Goal: Information Seeking & Learning: Find specific fact

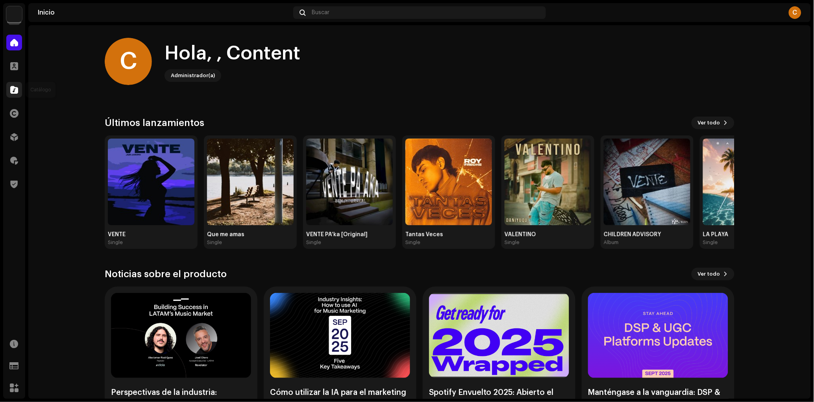
click at [19, 88] on div at bounding box center [14, 90] width 16 height 16
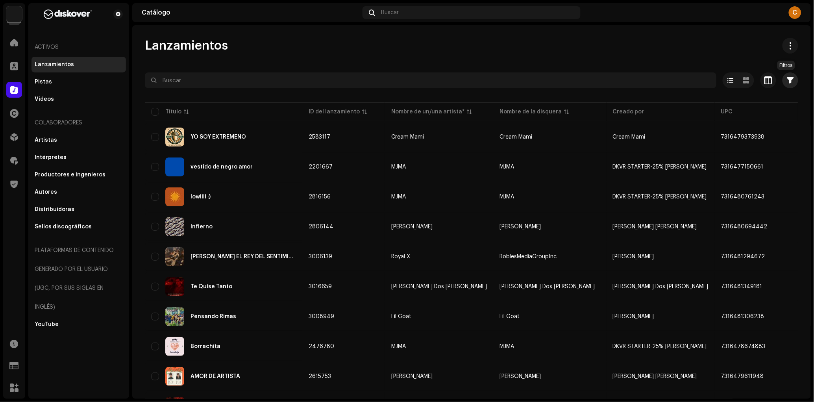
click at [784, 75] on button "button" at bounding box center [791, 80] width 16 height 16
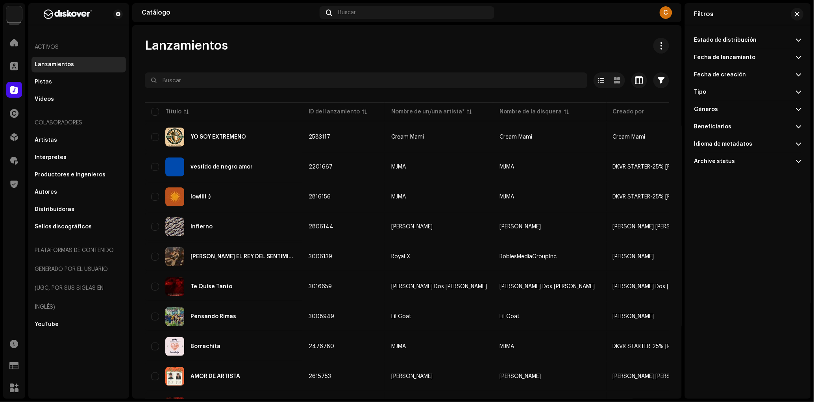
click at [724, 59] on div "Fecha de lanzamiento" at bounding box center [725, 57] width 61 height 6
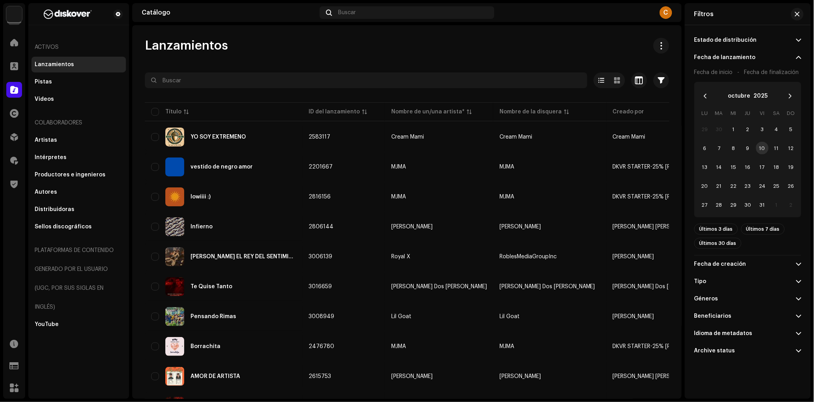
click at [741, 38] on div "Estado de distribución" at bounding box center [726, 40] width 63 height 6
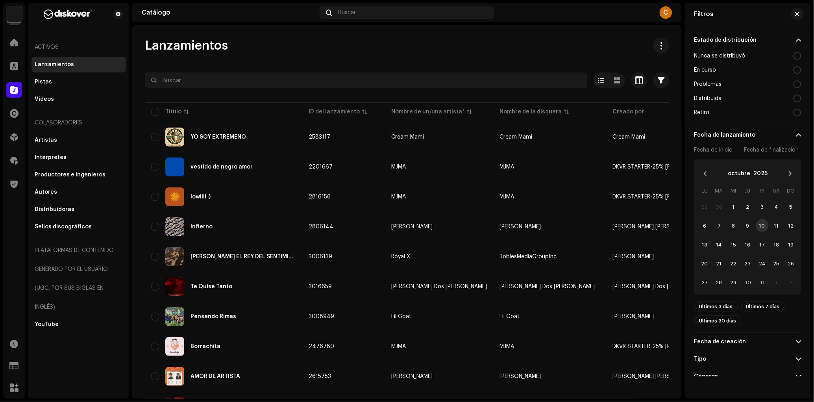
click at [737, 99] on div "Distribuída" at bounding box center [748, 98] width 107 height 14
radio input "true"
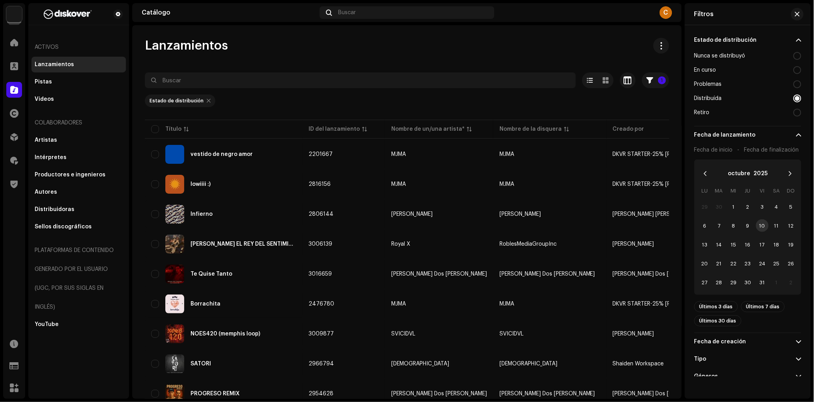
click at [792, 145] on div "Fecha de inicio - Fecha de finalización" at bounding box center [747, 150] width 105 height 13
click at [794, 141] on p-accordion-header "Fecha de lanzamiento" at bounding box center [748, 134] width 107 height 17
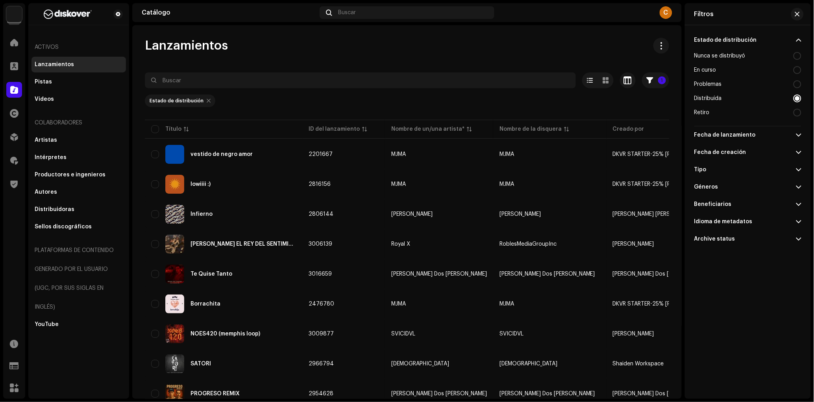
click at [796, 136] on p-accordion-header "Fecha de lanzamiento" at bounding box center [748, 134] width 107 height 17
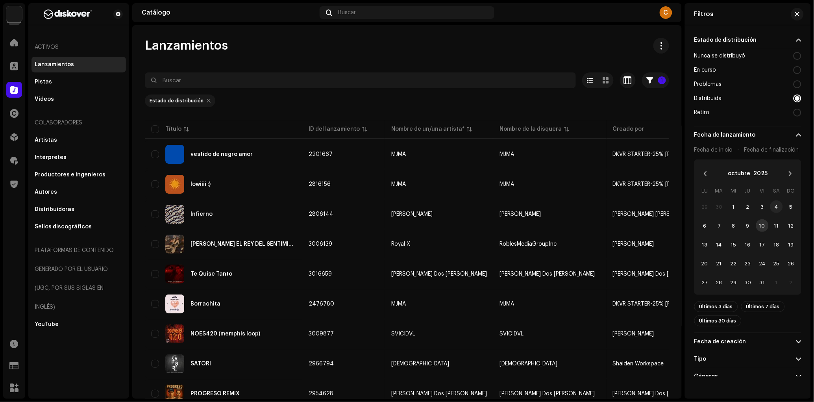
click at [777, 207] on span "4" at bounding box center [777, 206] width 13 height 13
click at [761, 226] on span "10" at bounding box center [763, 225] width 13 height 13
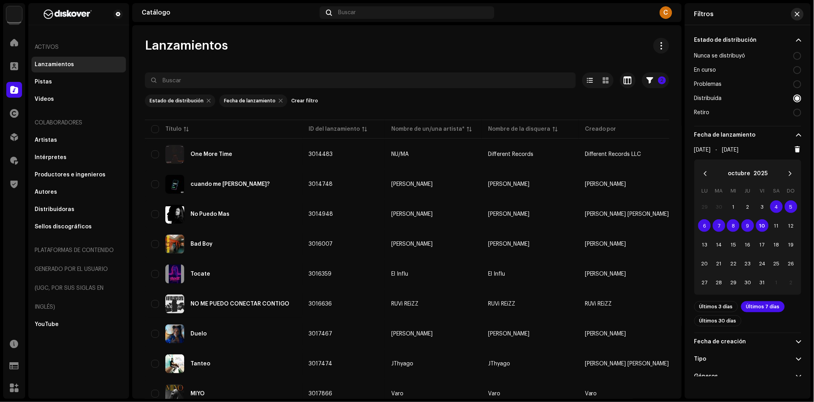
click at [794, 15] on button "button" at bounding box center [798, 14] width 13 height 13
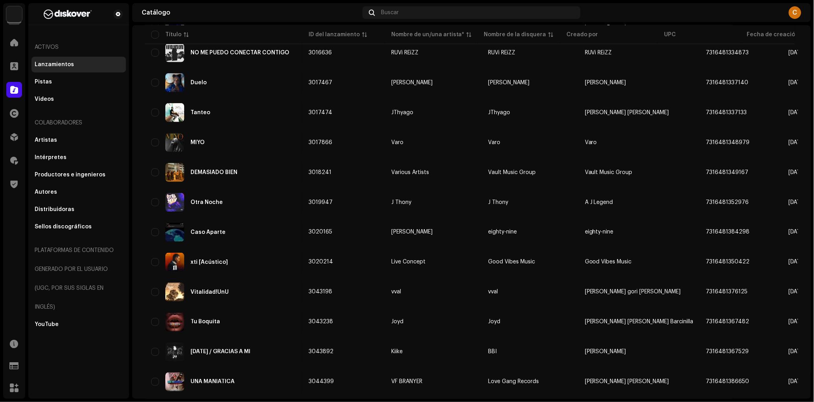
scroll to position [476, 0]
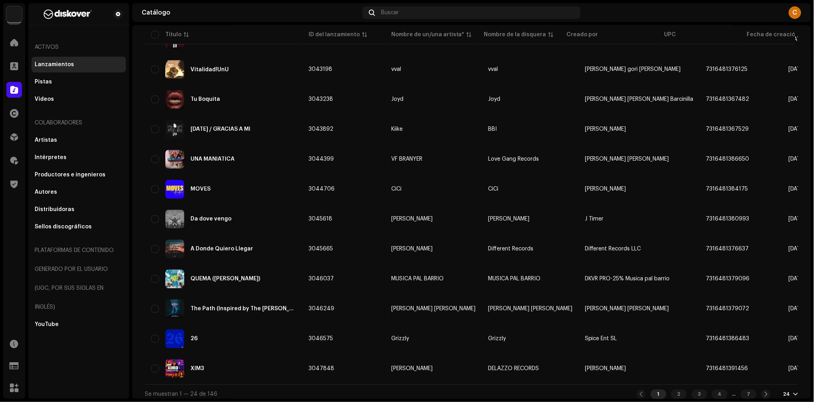
click at [788, 394] on div "Se muestran 1 — 24 de 146 1 2 3 4 ... 7 24" at bounding box center [472, 394] width 654 height 19
click at [786, 391] on div "24" at bounding box center [787, 394] width 7 height 6
click at [780, 380] on div "72" at bounding box center [775, 375] width 32 height 16
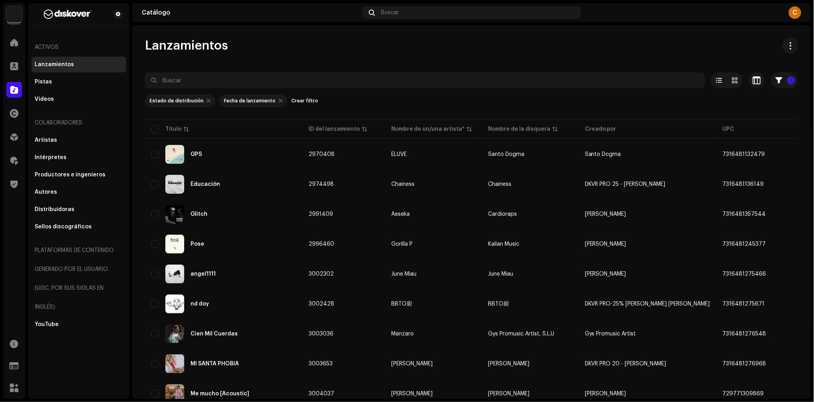
click at [662, 46] on div "Lanzamientos" at bounding box center [472, 46] width 654 height 16
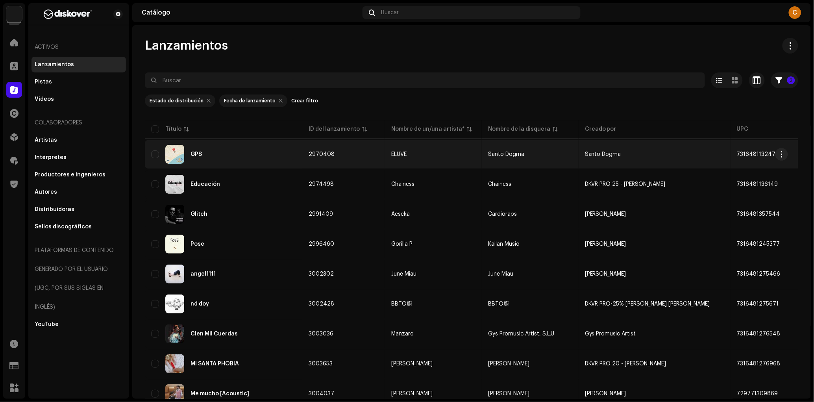
copy span "7316481132479"
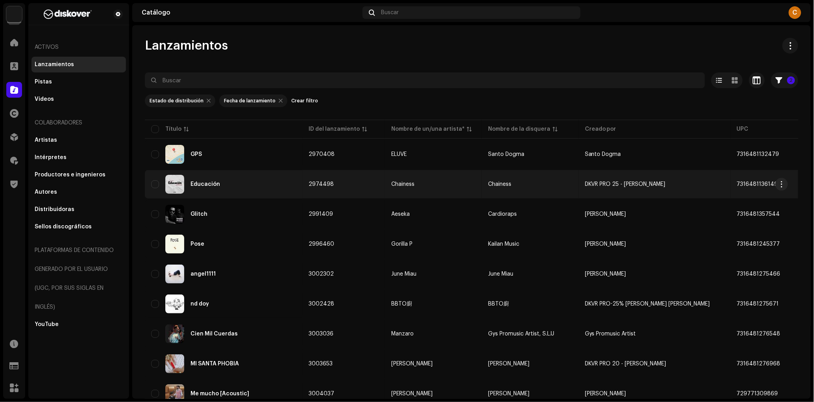
copy span "7316481136149"
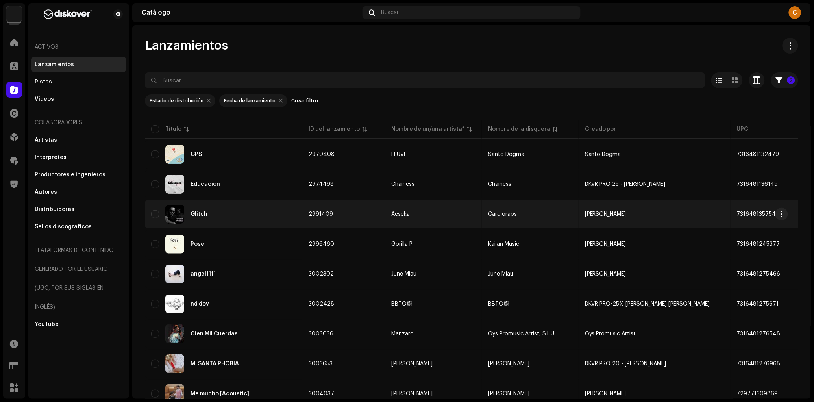
copy span "7316481357544"
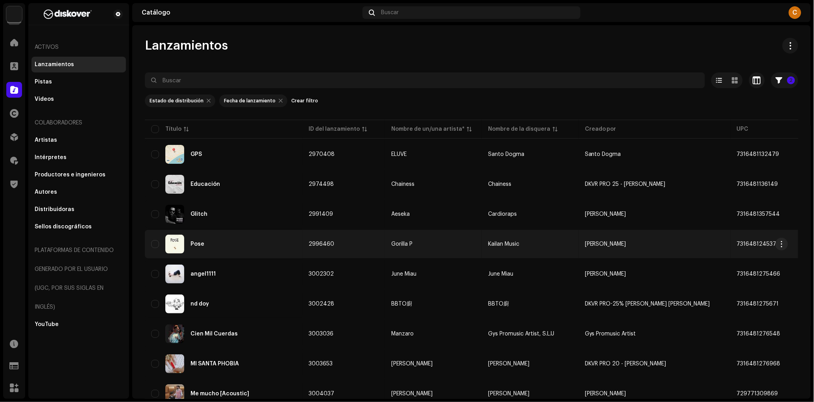
copy span "7316481245377"
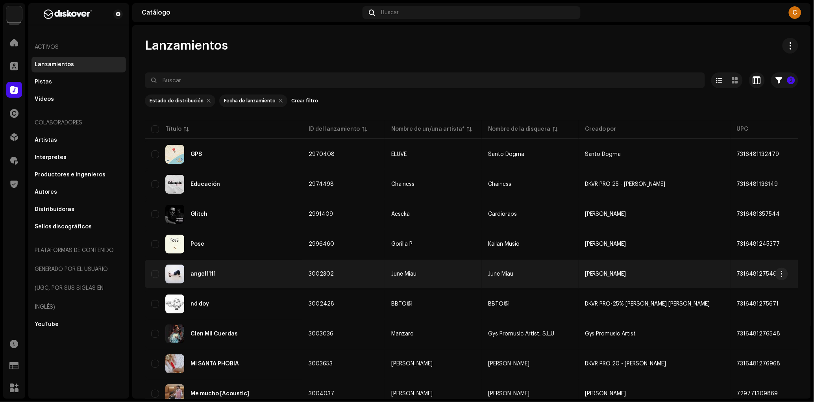
copy span "7316481275466"
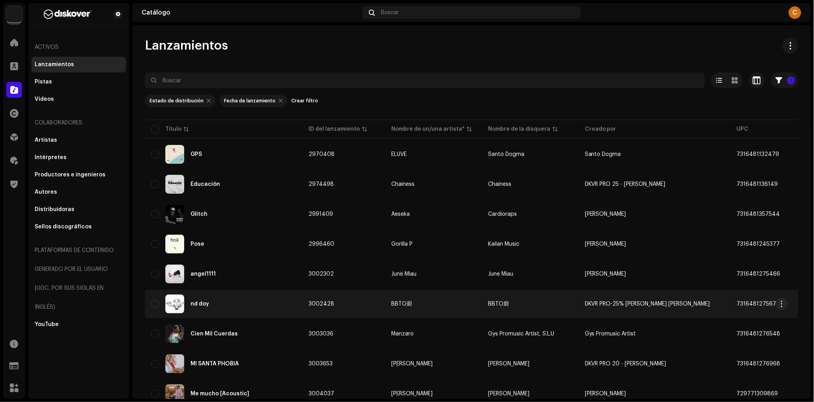
copy span "7316481275671"
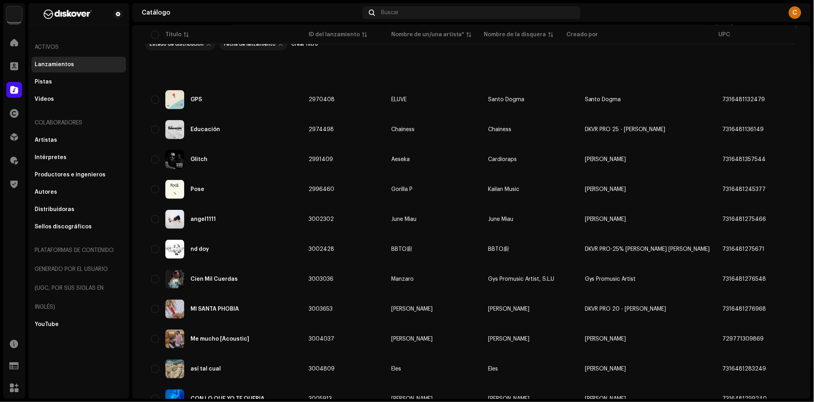
scroll to position [185, 0]
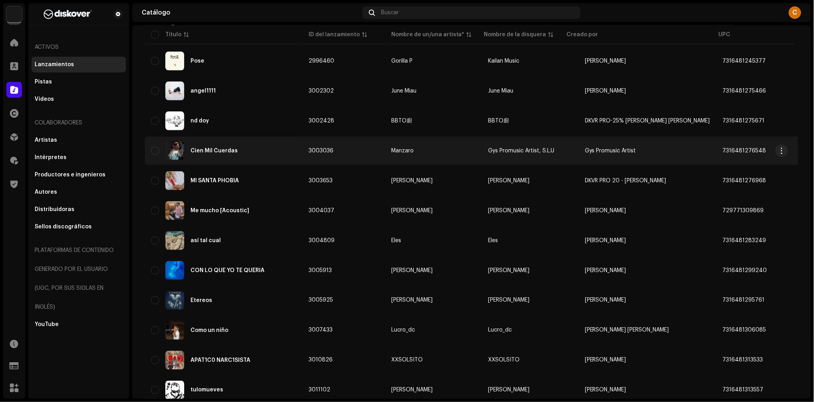
copy span "7316481276548"
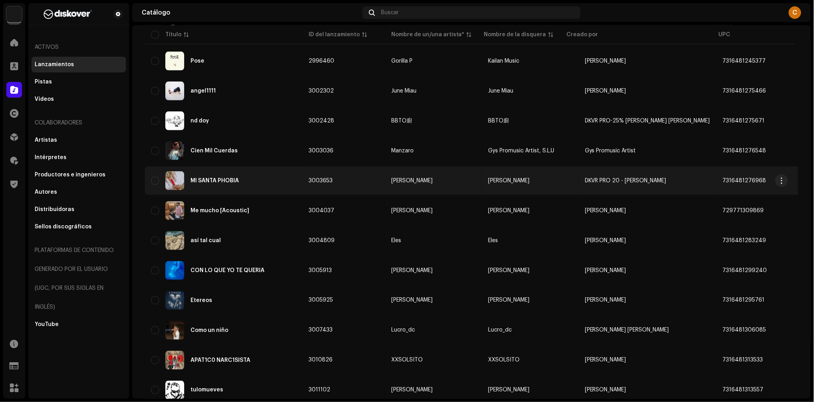
copy span "7316481276968"
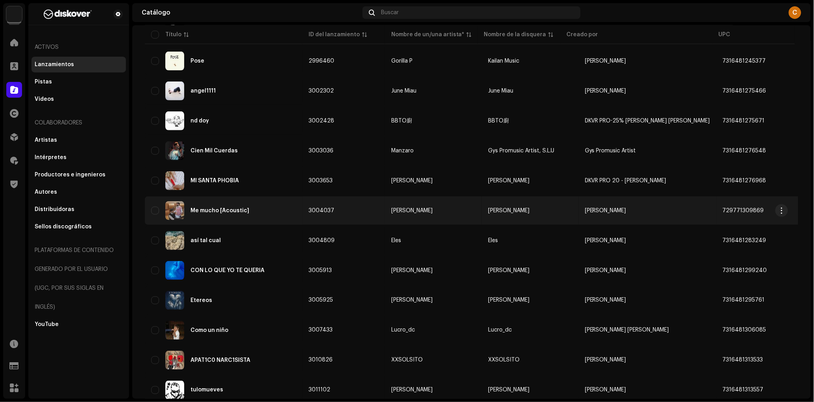
copy span "729771309869"
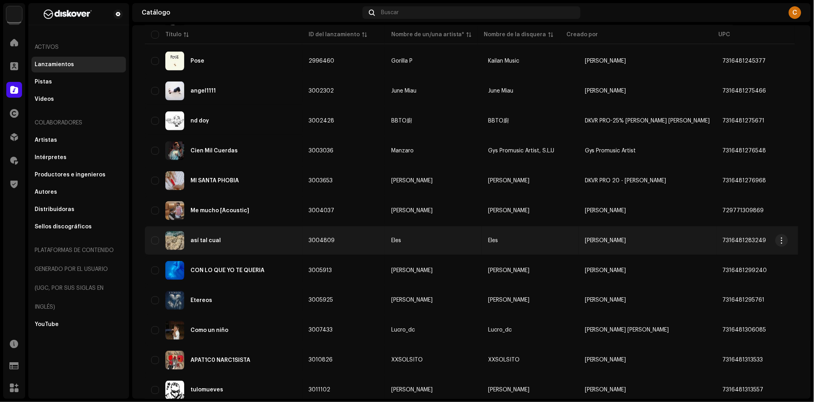
copy span "7316481283249"
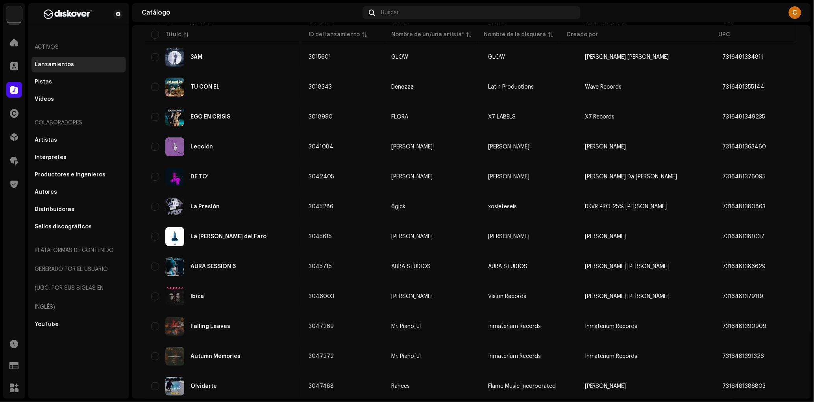
scroll to position [1899, 0]
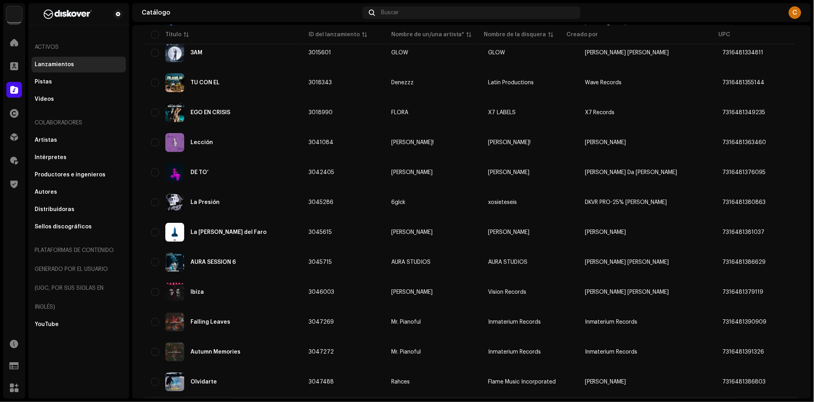
click at [729, 402] on div "2" at bounding box center [729, 407] width 16 height 9
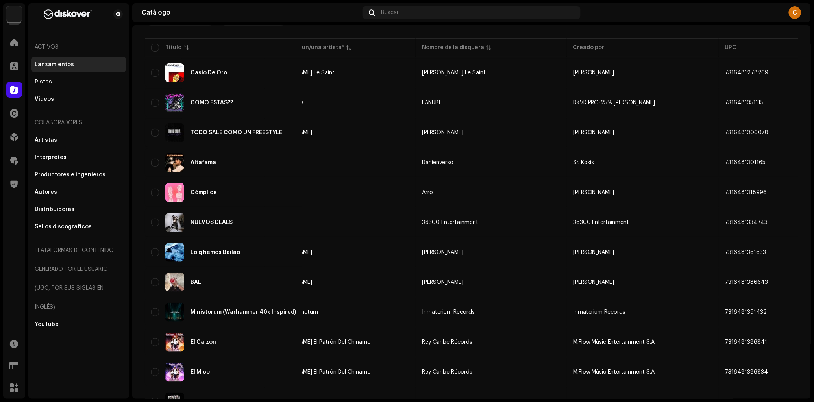
scroll to position [92, 0]
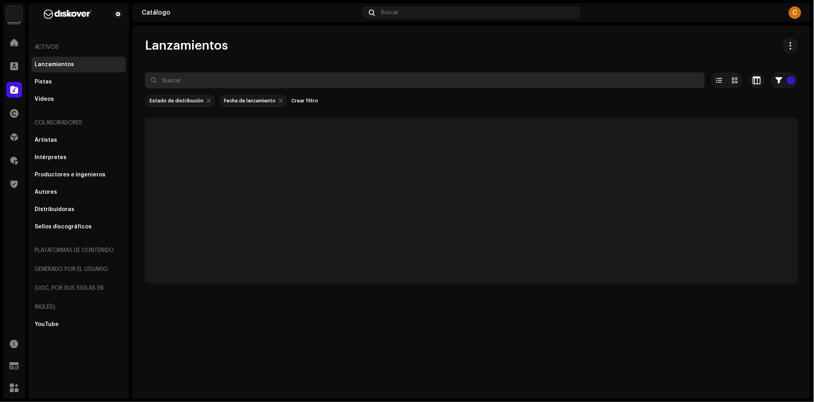
click at [217, 78] on input "text" at bounding box center [425, 80] width 560 height 16
paste input "729771309869"
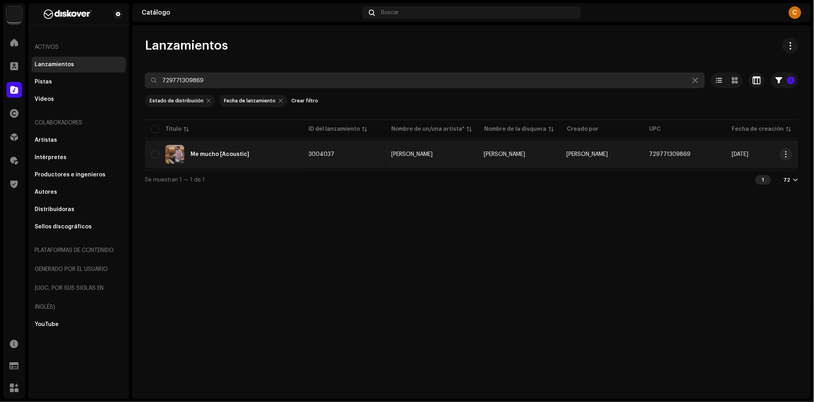
type input "729771309869"
click at [271, 151] on div "Me mucho [Acoustic]" at bounding box center [223, 154] width 145 height 19
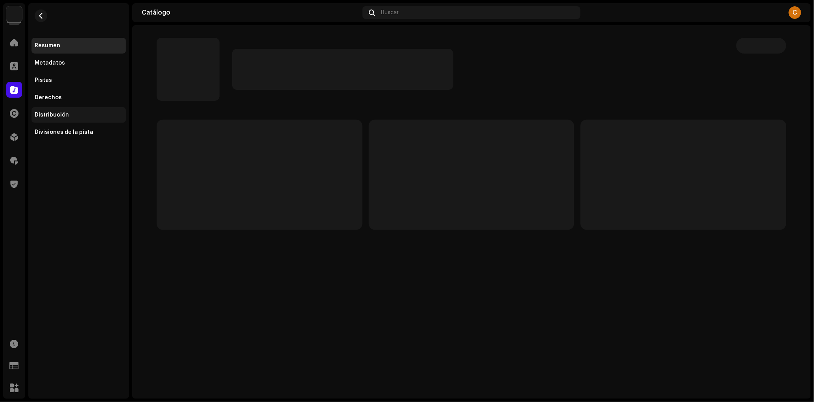
click at [49, 116] on div "Distribución" at bounding box center [52, 115] width 34 height 6
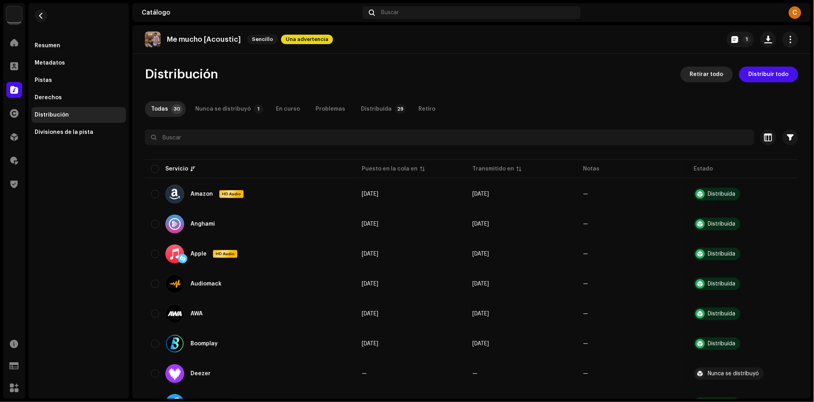
click at [721, 77] on span "Retirar todo" at bounding box center [706, 75] width 33 height 16
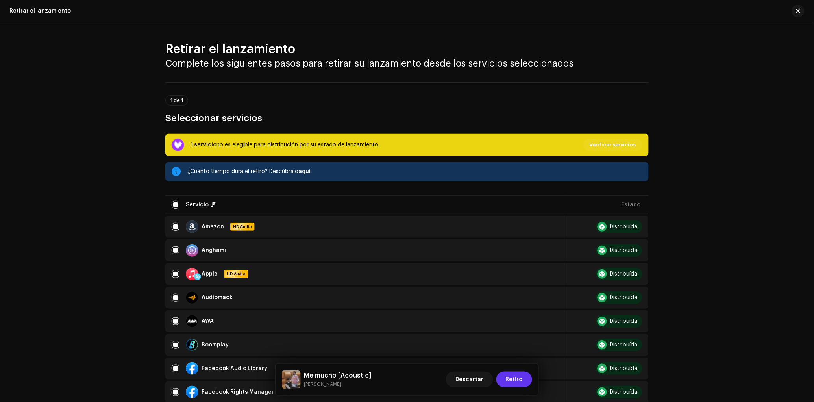
click at [511, 375] on span "Retiro" at bounding box center [514, 380] width 17 height 16
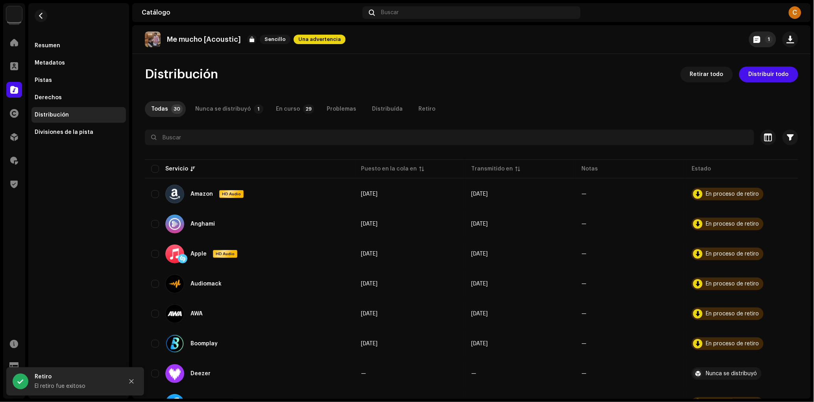
click at [759, 32] on button "1" at bounding box center [762, 40] width 27 height 16
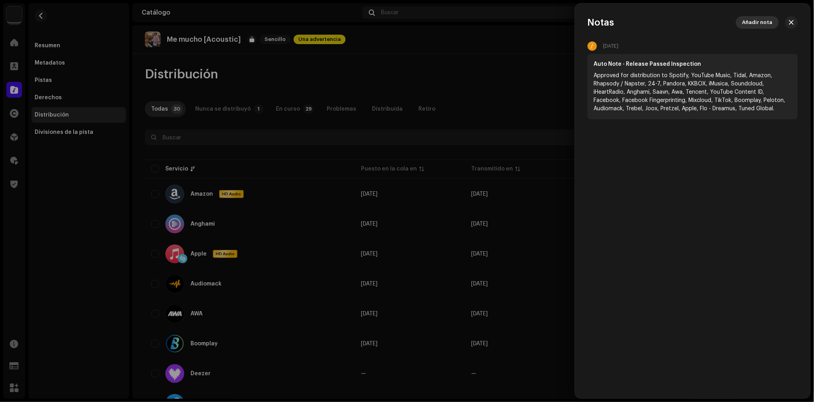
click at [758, 20] on span "Añadir nota" at bounding box center [758, 23] width 30 height 16
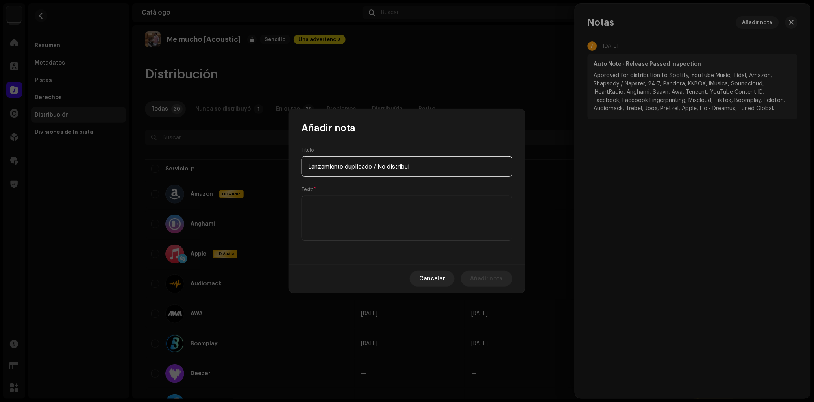
type input "Lanzamiento duplicado / No distribuir"
click at [400, 166] on input "Lanzamiento duplicado / No distribuir" at bounding box center [407, 166] width 211 height 20
click at [355, 210] on textarea at bounding box center [407, 218] width 211 height 45
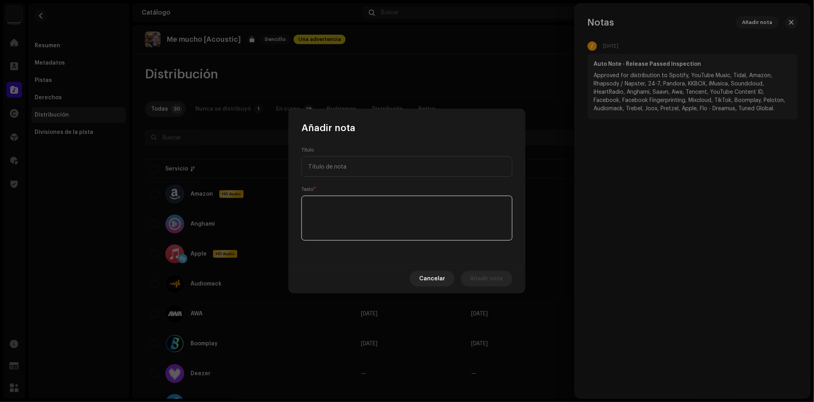
paste textarea "Lanzamiento duplicado / No distribuir"
type textarea "Lanzamiento duplicado / No distribuir"
click at [492, 281] on span "Añadir nota" at bounding box center [487, 279] width 33 height 16
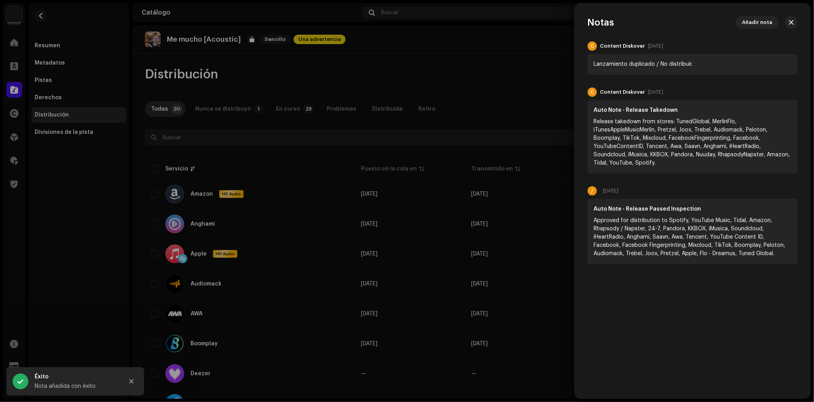
click at [533, 83] on div at bounding box center [407, 201] width 814 height 402
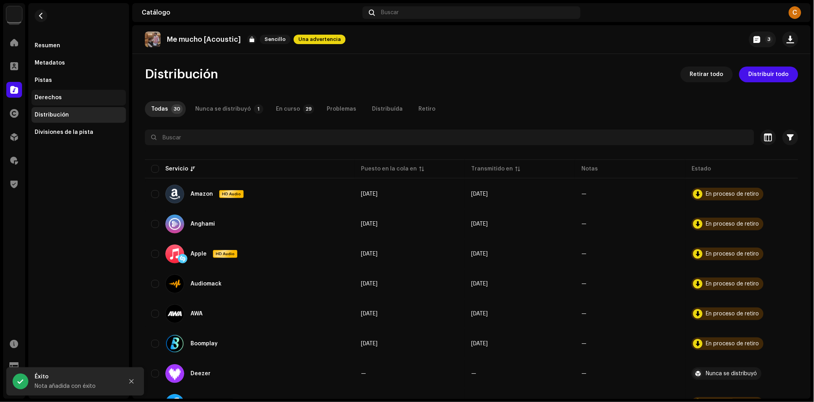
click at [92, 96] on div "Derechos" at bounding box center [79, 98] width 88 height 6
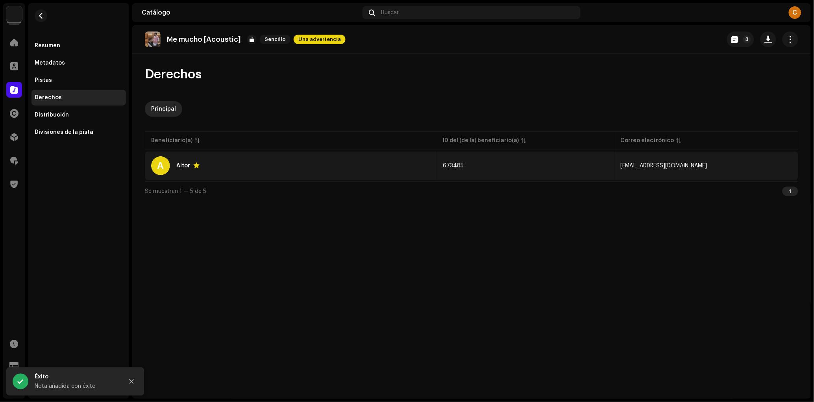
click at [542, 167] on td "673485" at bounding box center [526, 166] width 178 height 28
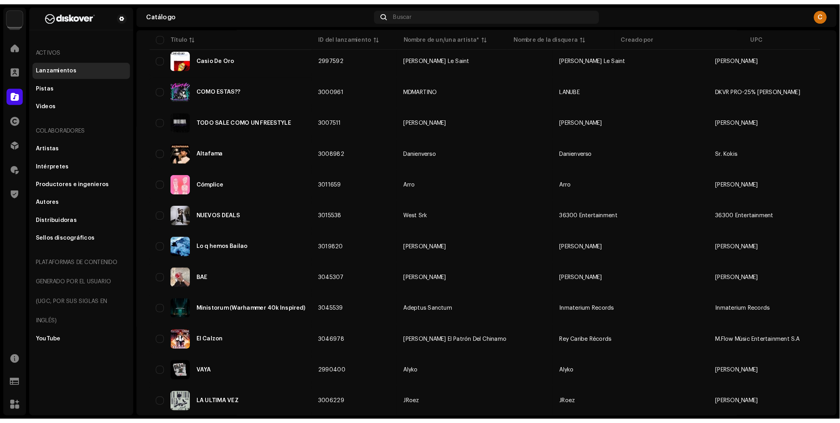
scroll to position [102, 0]
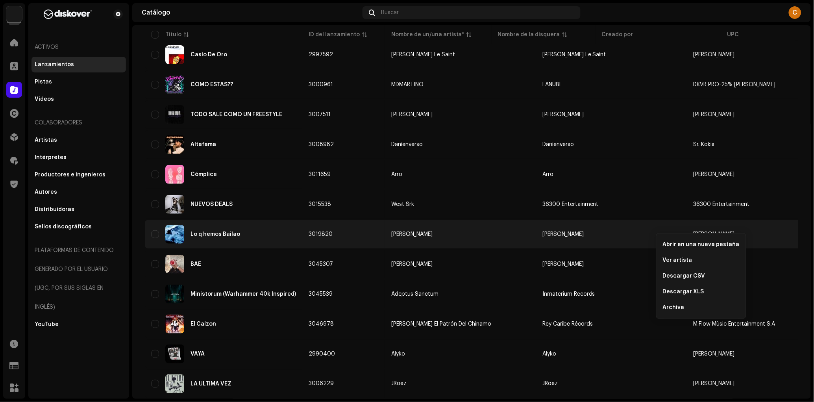
copy span "7316481361633"
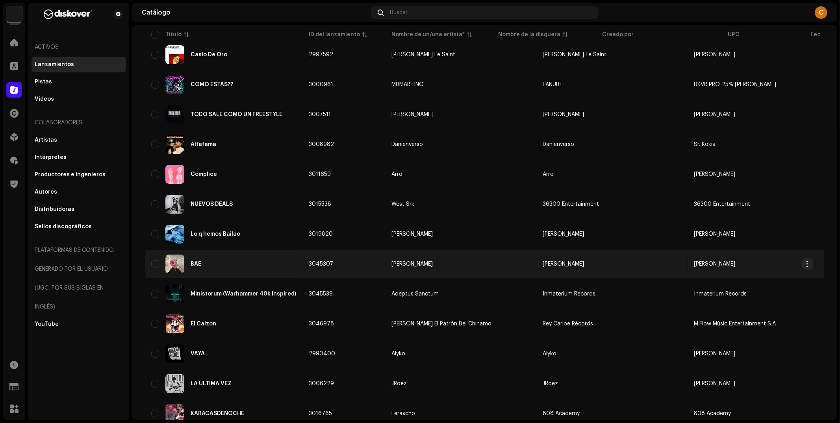
copy span "7316481386643"
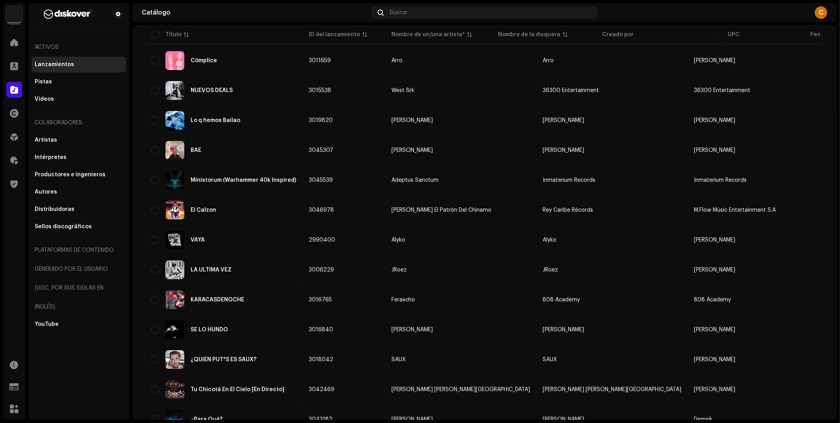
scroll to position [220, 0]
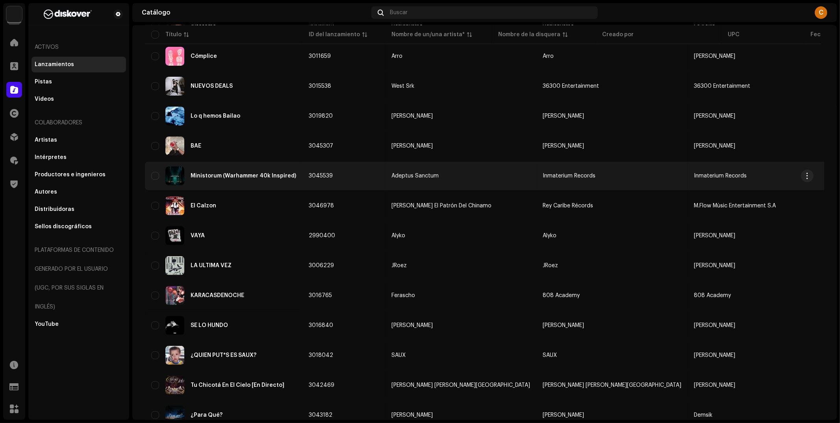
copy span "7316481391432"
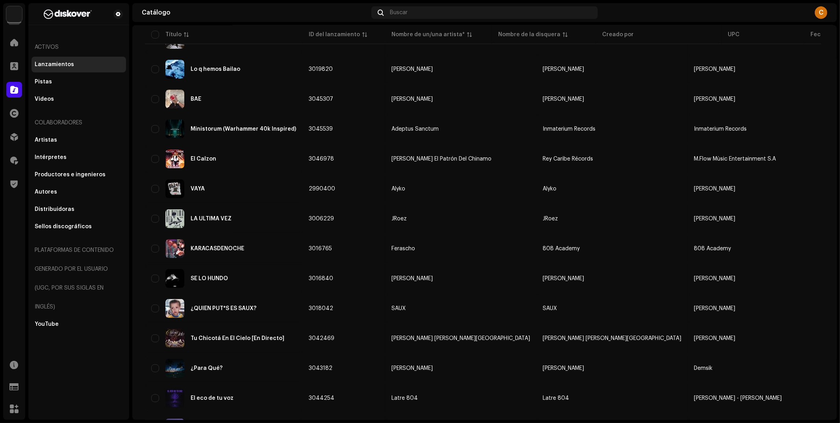
scroll to position [271, 0]
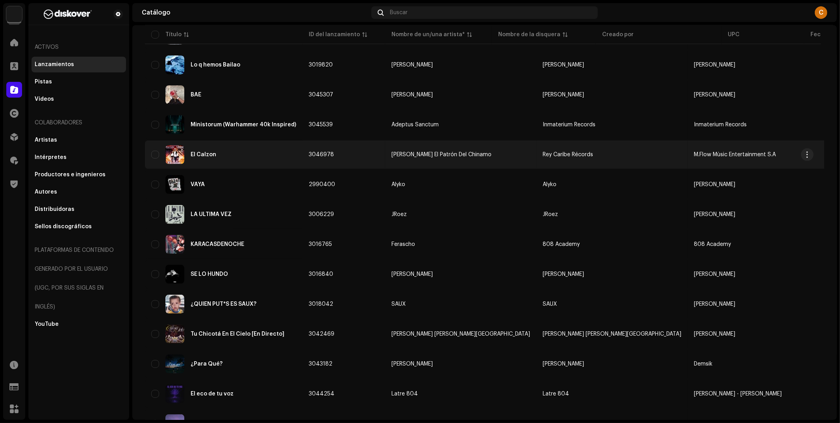
copy span "7316481386841"
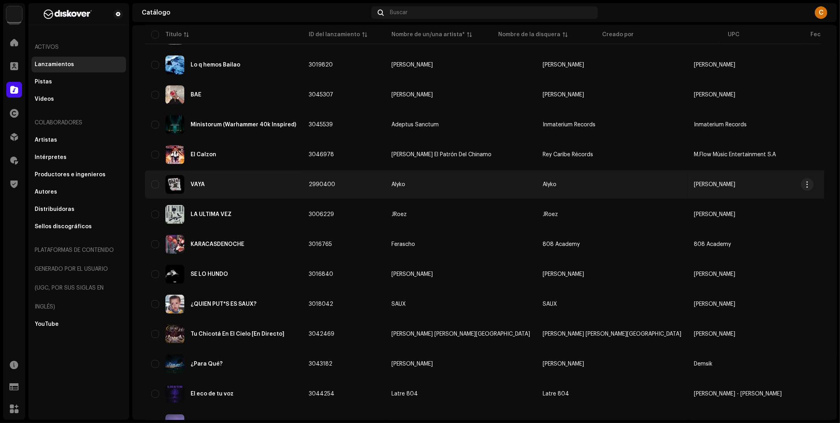
copy span "7316481216476"
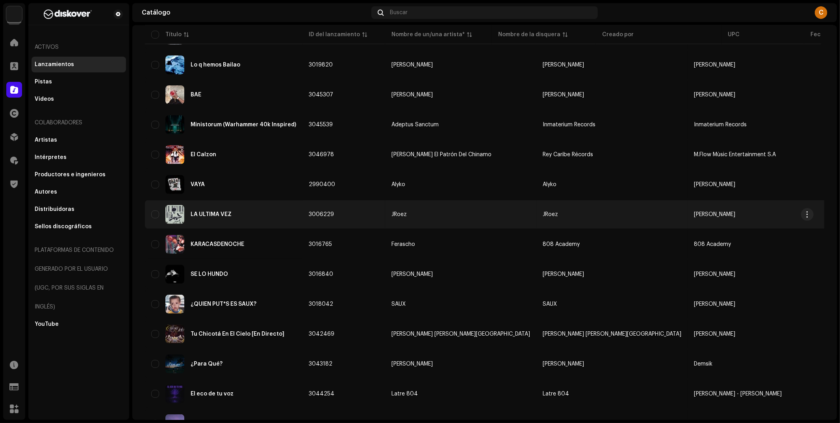
copy span "7316481293668"
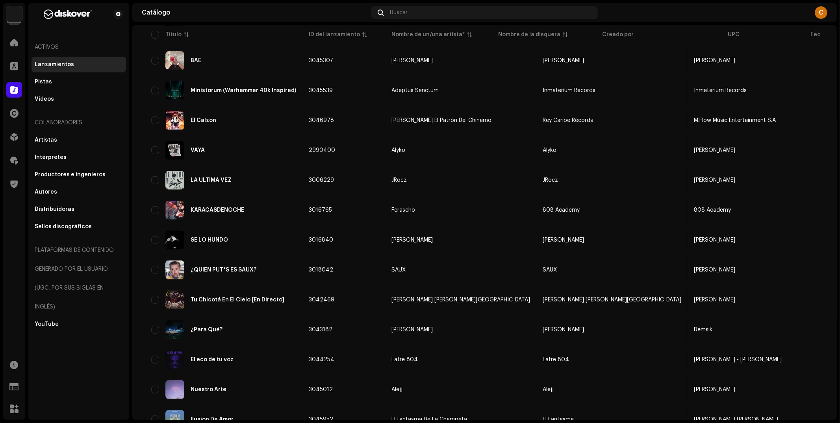
scroll to position [320, 0]
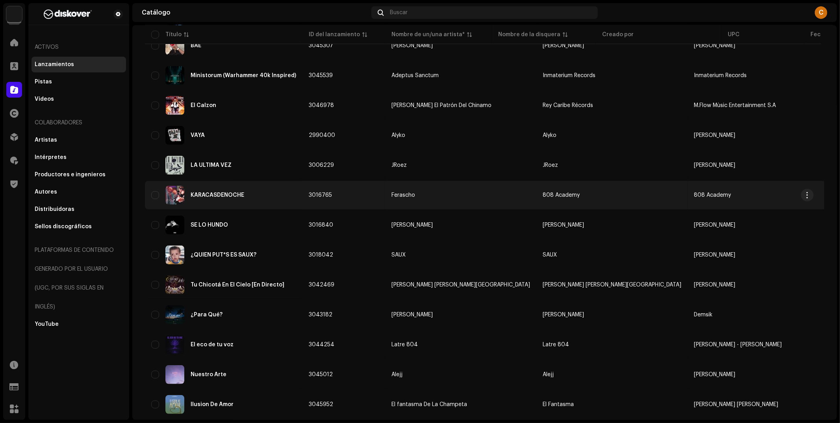
copy span "7316481339137"
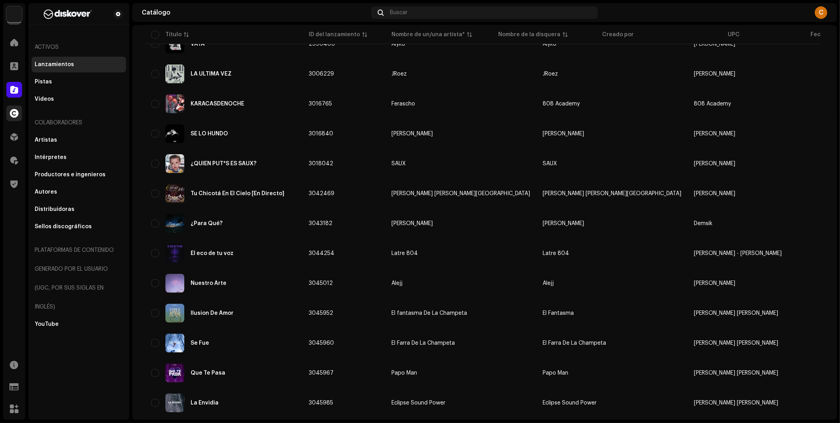
scroll to position [415, 0]
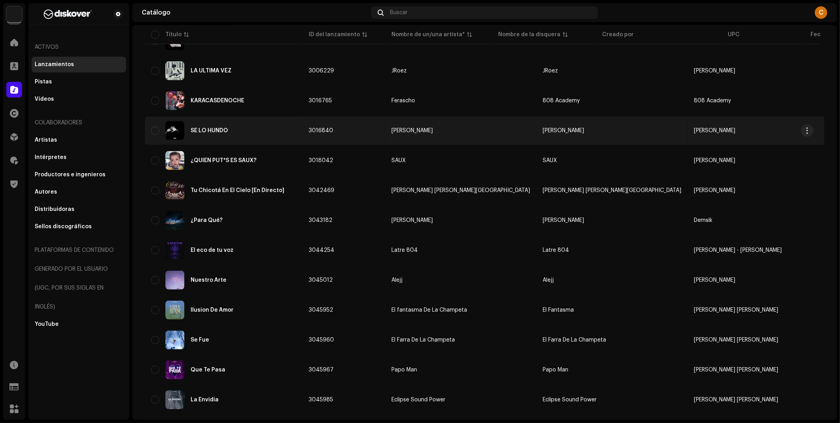
copy span "7316481338888"
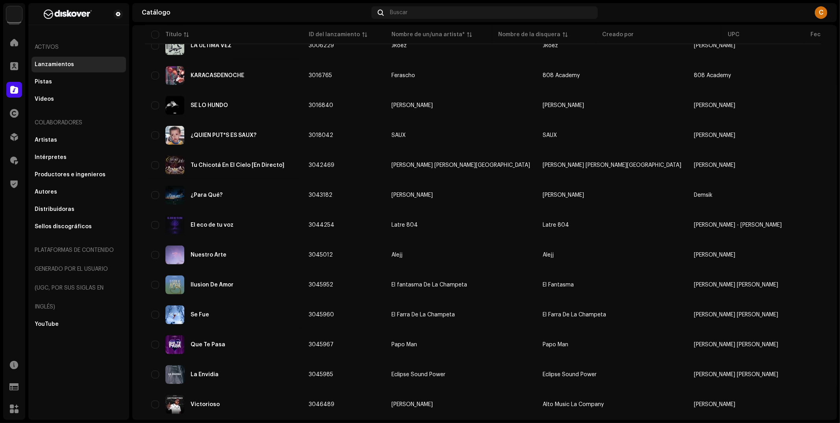
scroll to position [451, 0]
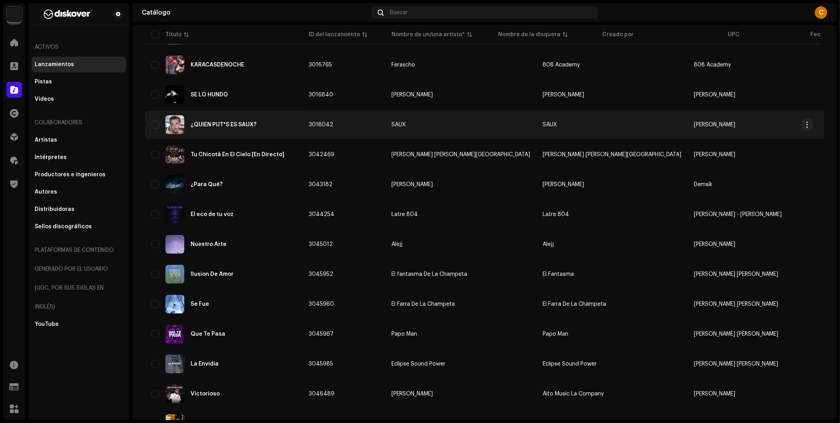
copy span "7316481355892"
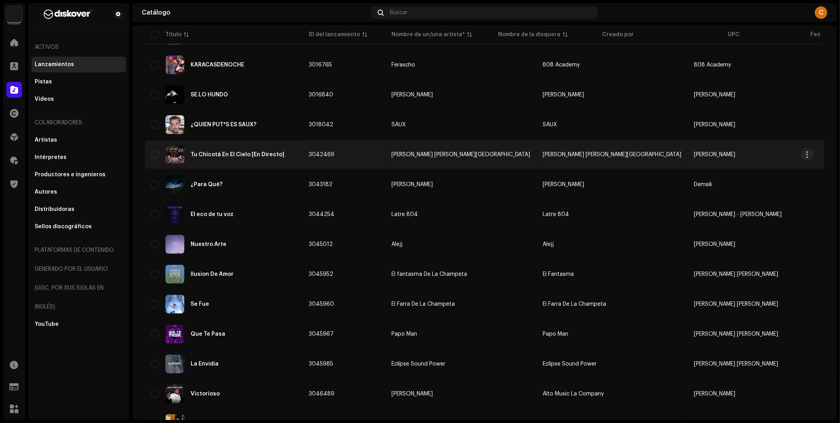
copy span "7316481379126"
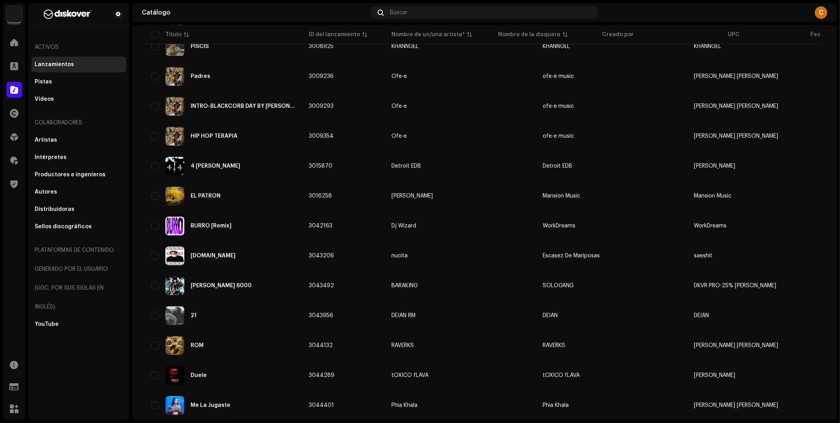
scroll to position [1878, 0]
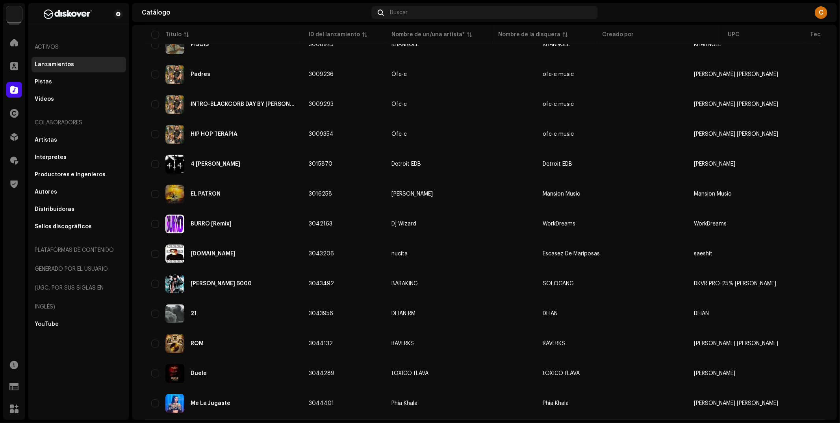
click at [773, 402] on div "3" at bounding box center [775, 429] width 16 height 9
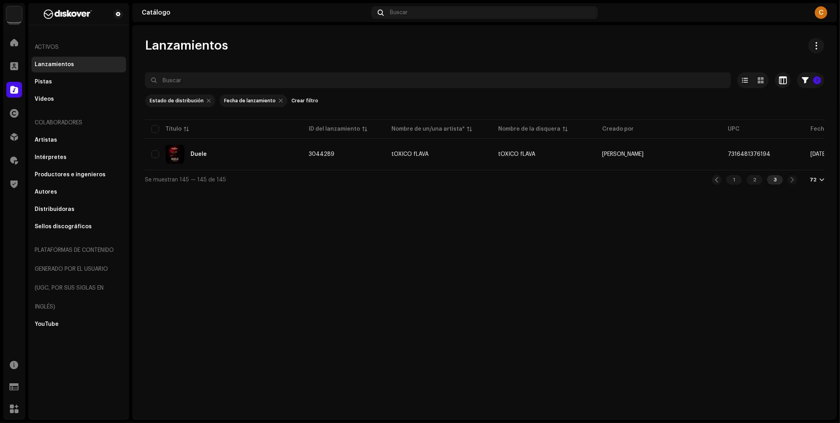
click at [304, 103] on div "Crear filtro" at bounding box center [304, 101] width 27 height 13
radio input "false"
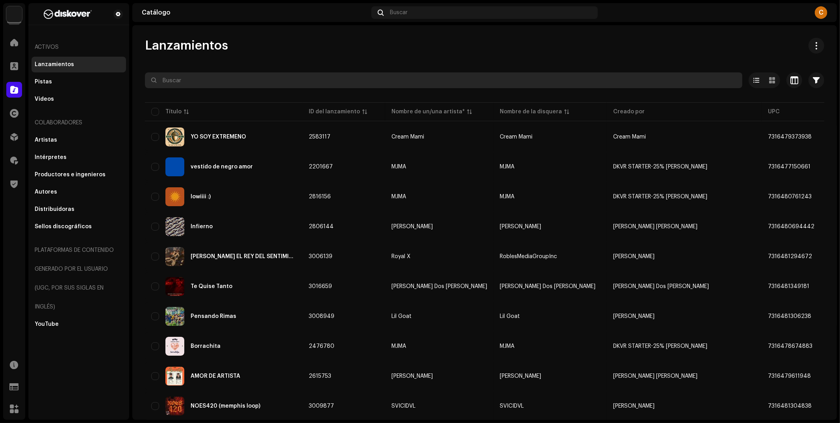
click at [236, 84] on input "text" at bounding box center [443, 80] width 597 height 16
paste input "Alba Moreno"
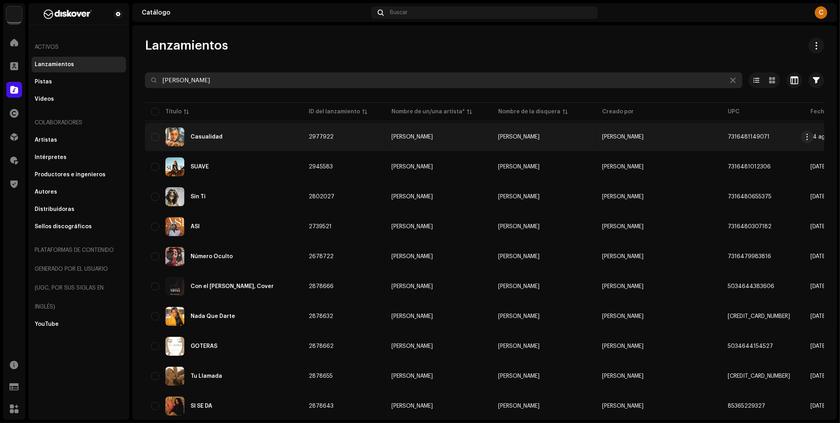
type input "Alba Moreno"
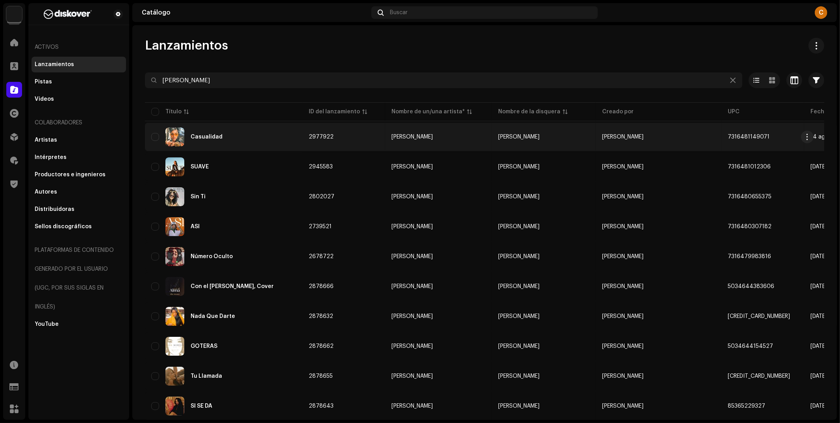
click at [444, 136] on re-a-table-link "Alba Moreno" at bounding box center [438, 137] width 94 height 6
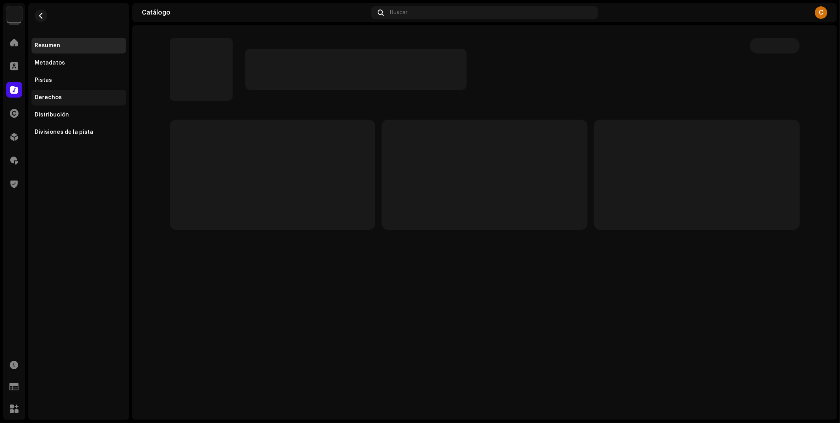
click at [52, 94] on div "Derechos" at bounding box center [79, 98] width 95 height 16
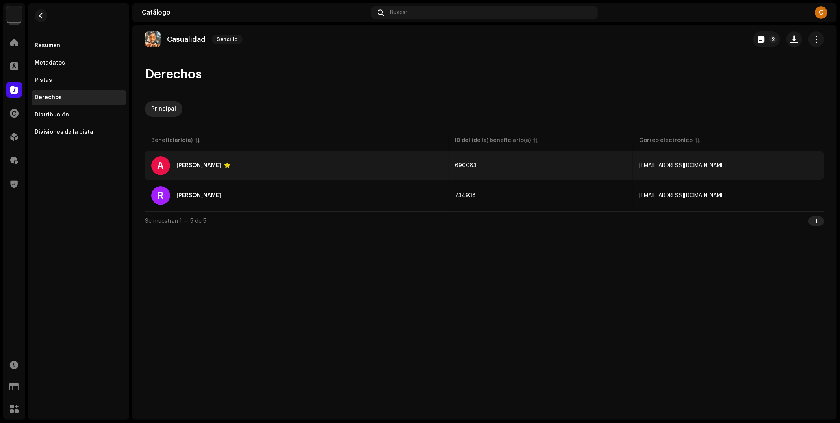
click at [750, 165] on td "albamoreno@diskover.co" at bounding box center [728, 166] width 191 height 28
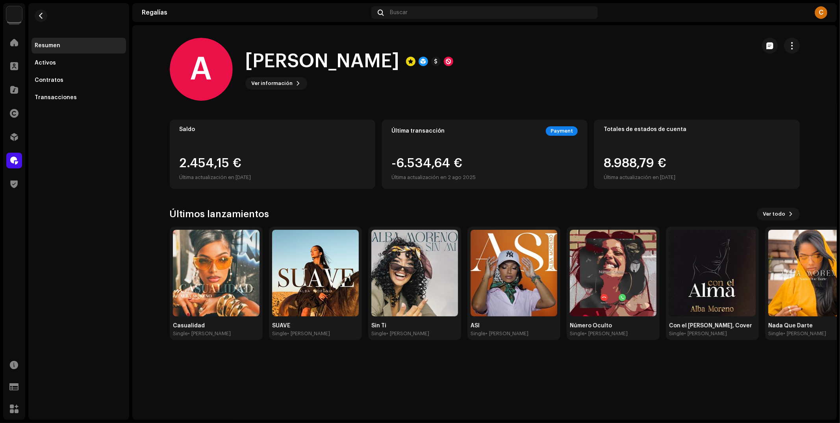
click at [786, 54] on div at bounding box center [781, 69] width 38 height 63
click at [788, 50] on button "button" at bounding box center [792, 46] width 16 height 16
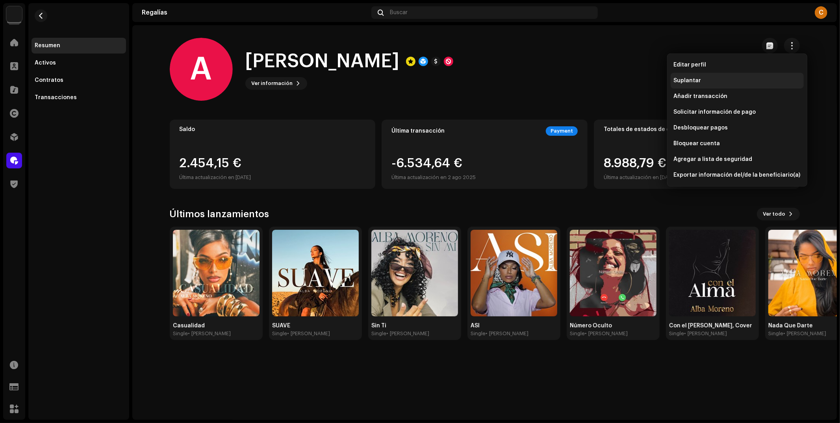
click at [752, 82] on div "Suplantar" at bounding box center [737, 81] width 127 height 6
